Goal: Task Accomplishment & Management: Use online tool/utility

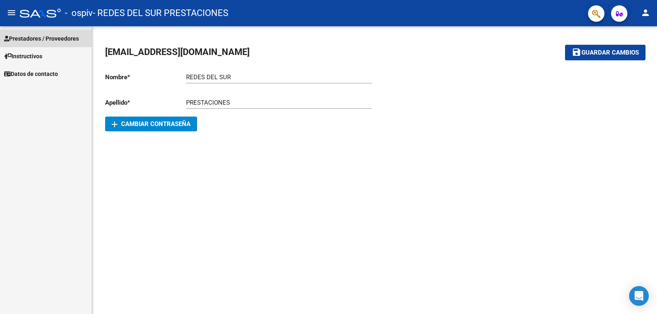
click at [59, 33] on link "Prestadores / Proveedores" at bounding box center [46, 39] width 92 height 18
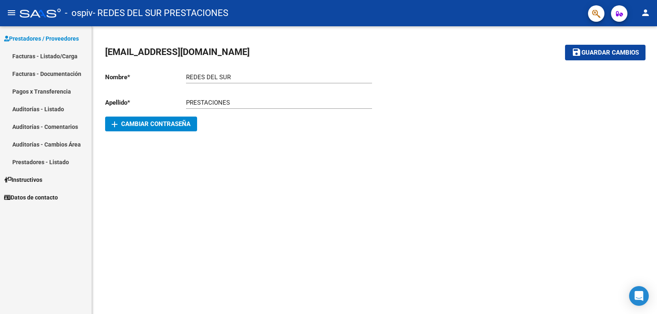
click at [52, 90] on link "Pagos x Transferencia" at bounding box center [46, 92] width 92 height 18
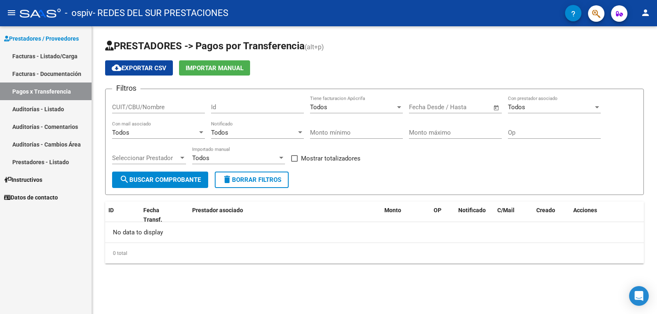
click at [173, 109] on input "CUIT/CBU/Nombre" at bounding box center [158, 107] width 93 height 7
type input "30717872262"
click at [304, 229] on div "No data to display" at bounding box center [374, 232] width 539 height 21
click at [177, 178] on span "search Buscar Comprobante" at bounding box center [160, 179] width 81 height 7
click at [177, 156] on span "Seleccionar Prestador" at bounding box center [145, 157] width 67 height 7
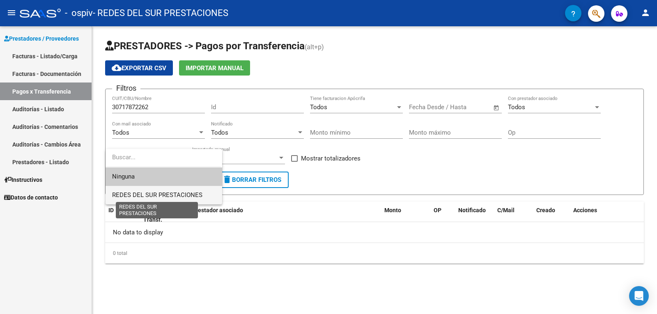
click at [157, 196] on span "REDES DEL SUR PRESTACIONES" at bounding box center [157, 194] width 90 height 7
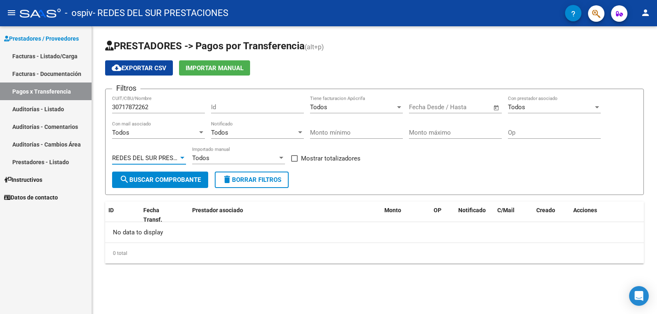
click at [161, 180] on span "search Buscar Comprobante" at bounding box center [160, 179] width 81 height 7
click at [235, 154] on div "Todos Importado manual" at bounding box center [238, 156] width 93 height 18
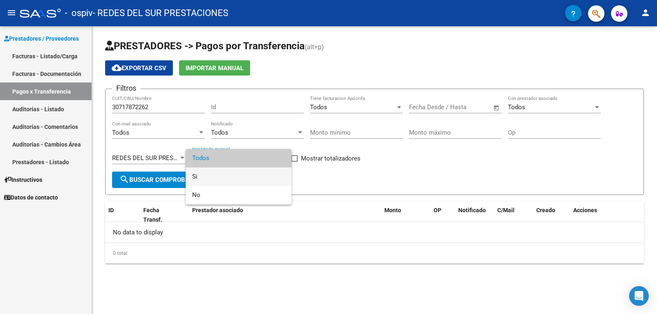
click at [209, 176] on span "Si" at bounding box center [238, 177] width 93 height 18
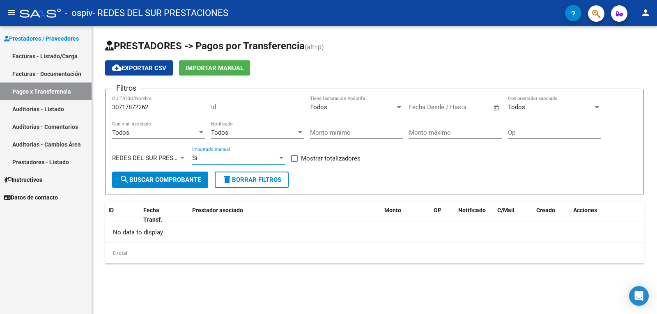
click at [176, 178] on span "search Buscar Comprobante" at bounding box center [160, 179] width 81 height 7
click at [176, 131] on div "Todos" at bounding box center [154, 132] width 85 height 7
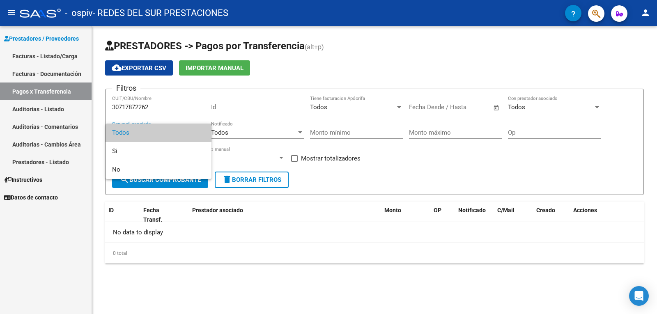
click at [171, 128] on span "Todos" at bounding box center [158, 133] width 93 height 18
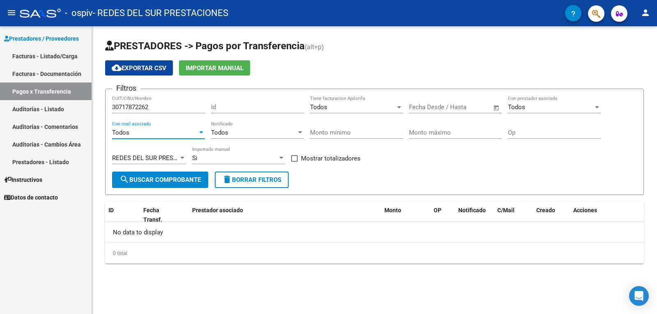
click at [228, 102] on div "Id" at bounding box center [257, 105] width 93 height 18
click at [329, 106] on div "Todos" at bounding box center [352, 107] width 85 height 7
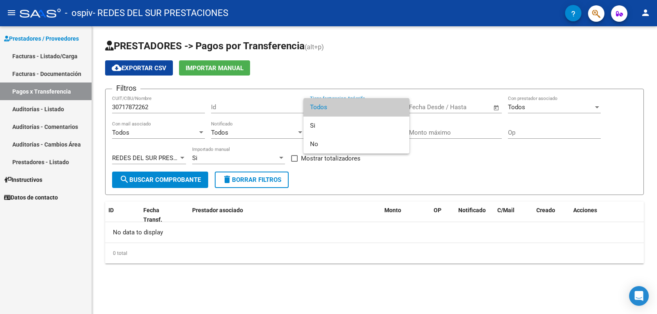
click at [329, 106] on span "Todos" at bounding box center [356, 107] width 93 height 18
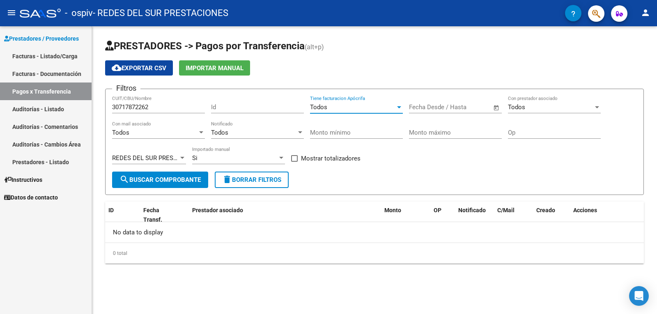
click at [443, 105] on input "text" at bounding box center [463, 107] width 40 height 7
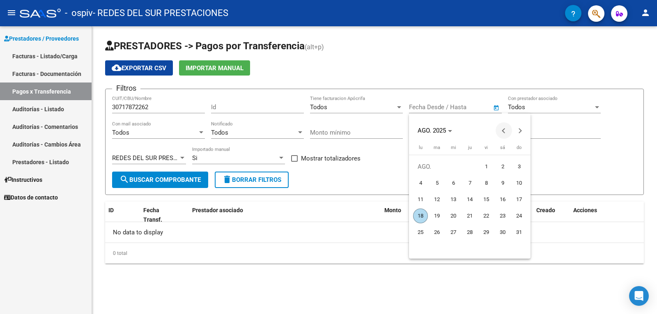
click at [504, 135] on span "Previous month" at bounding box center [504, 130] width 16 height 16
click at [439, 186] on span "1" at bounding box center [437, 183] width 15 height 15
type input "[DATE]"
click at [571, 116] on div at bounding box center [328, 157] width 657 height 314
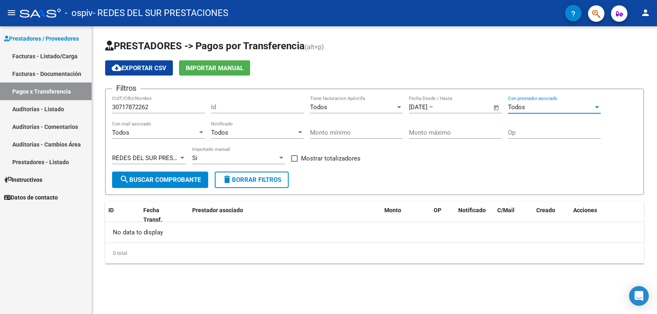
click at [572, 109] on div "Todos" at bounding box center [550, 107] width 85 height 7
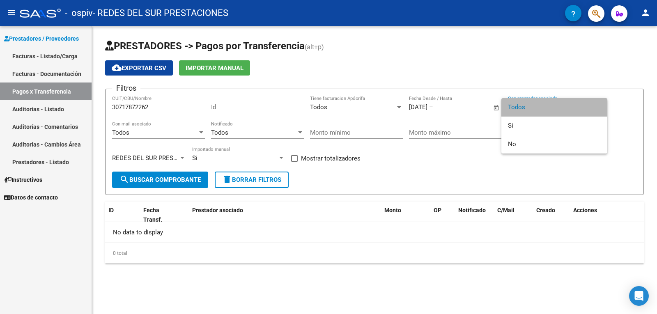
click at [572, 109] on span "Todos" at bounding box center [554, 107] width 93 height 18
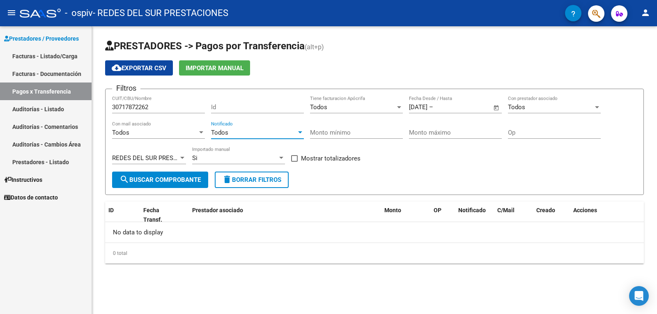
click at [263, 131] on div "Todos" at bounding box center [253, 132] width 85 height 7
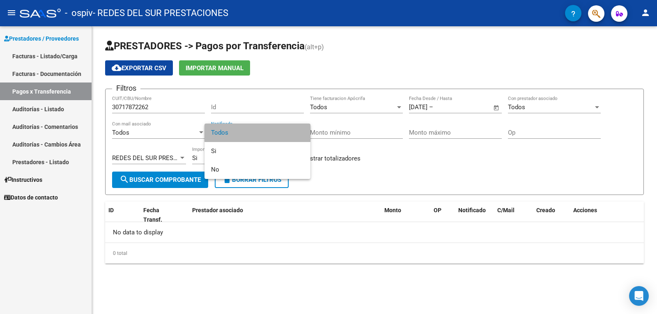
click at [263, 131] on span "Todos" at bounding box center [257, 133] width 93 height 18
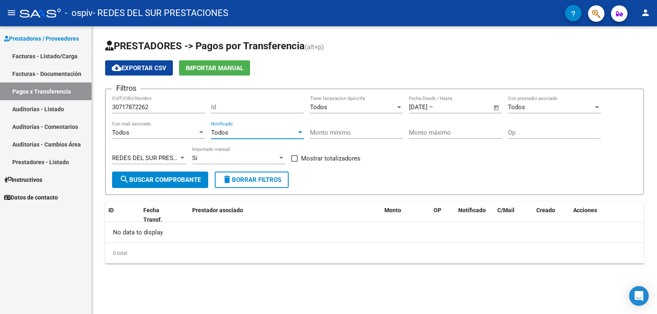
click at [175, 175] on button "search Buscar Comprobante" at bounding box center [160, 180] width 96 height 16
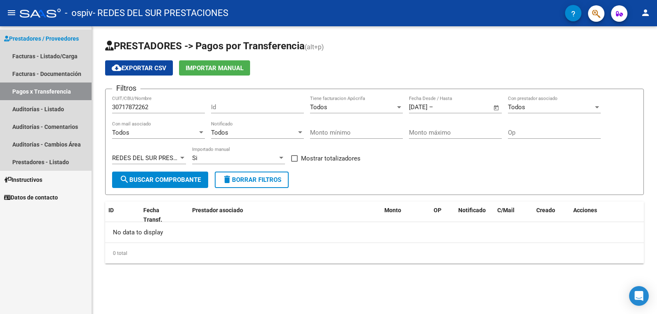
click at [64, 94] on link "Pagos x Transferencia" at bounding box center [46, 92] width 92 height 18
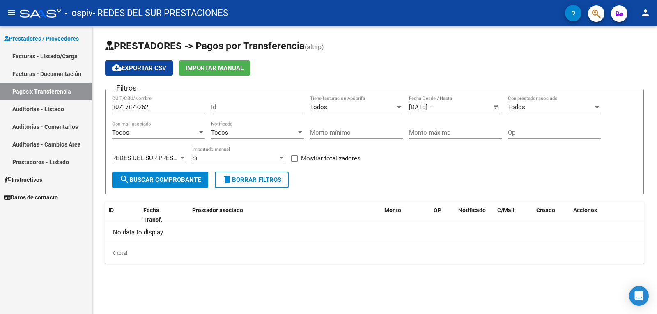
click at [165, 72] on button "cloud_download Exportar CSV" at bounding box center [139, 67] width 68 height 15
click at [294, 161] on span at bounding box center [294, 158] width 7 height 7
click at [294, 162] on input "Mostrar totalizadores" at bounding box center [294, 162] width 0 height 0
checkbox input "true"
click at [181, 180] on span "search Buscar Comprobante" at bounding box center [160, 179] width 81 height 7
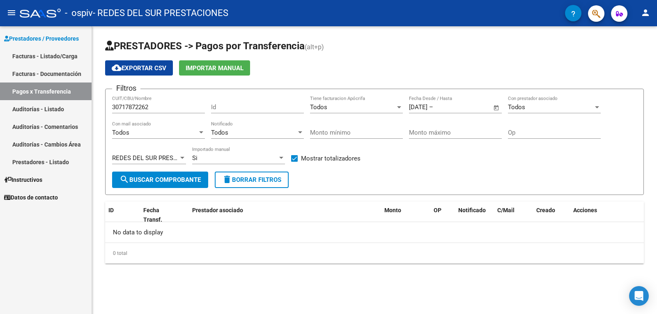
click at [45, 91] on link "Pagos x Transferencia" at bounding box center [46, 92] width 92 height 18
click at [52, 56] on link "Facturas - Listado/Carga" at bounding box center [46, 56] width 92 height 18
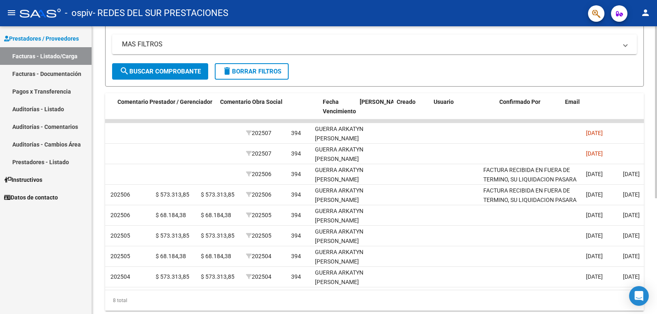
scroll to position [0, 1193]
